Goal: Transaction & Acquisition: Obtain resource

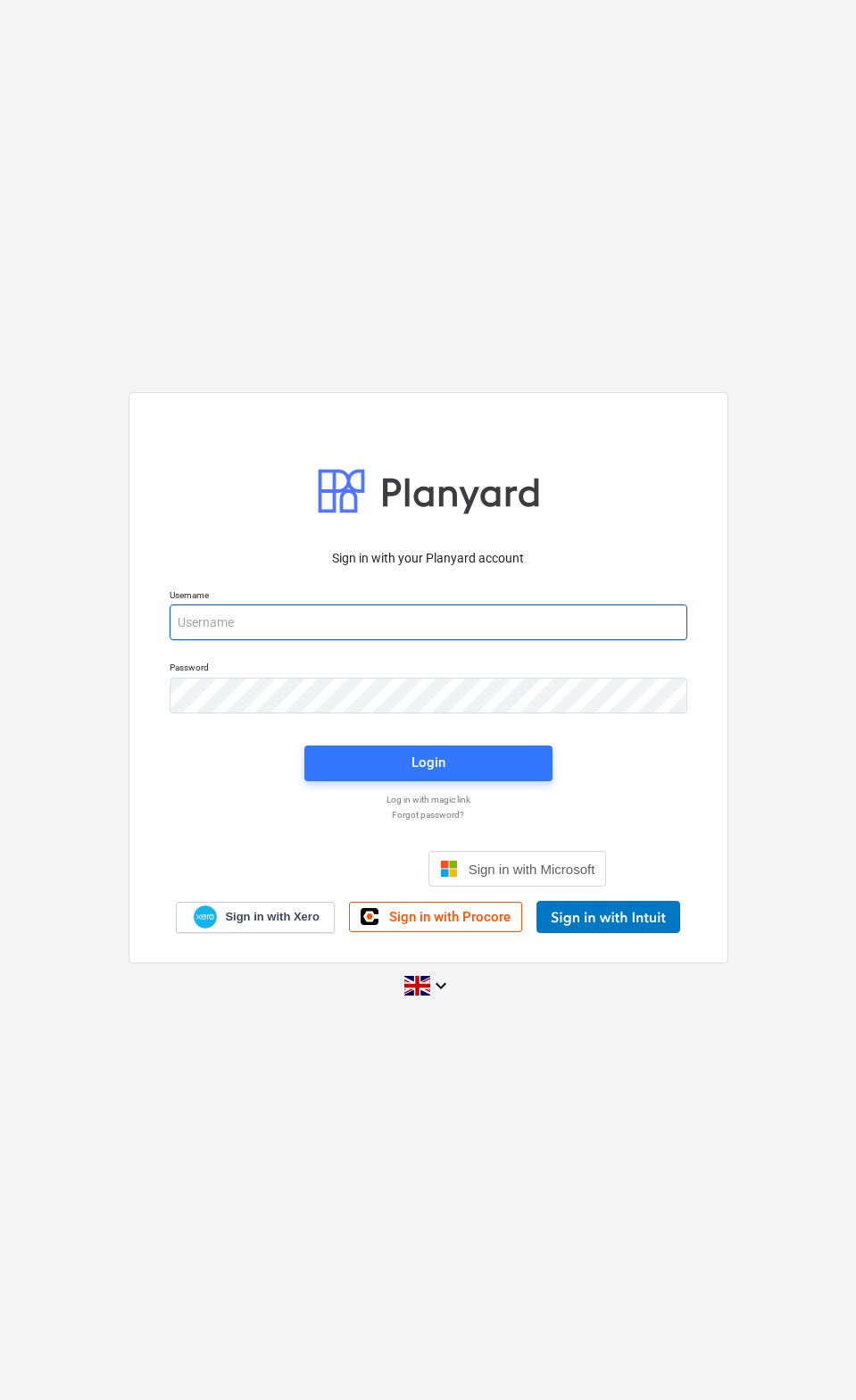
click at [214, 635] on input "email" at bounding box center [428, 622] width 518 height 36
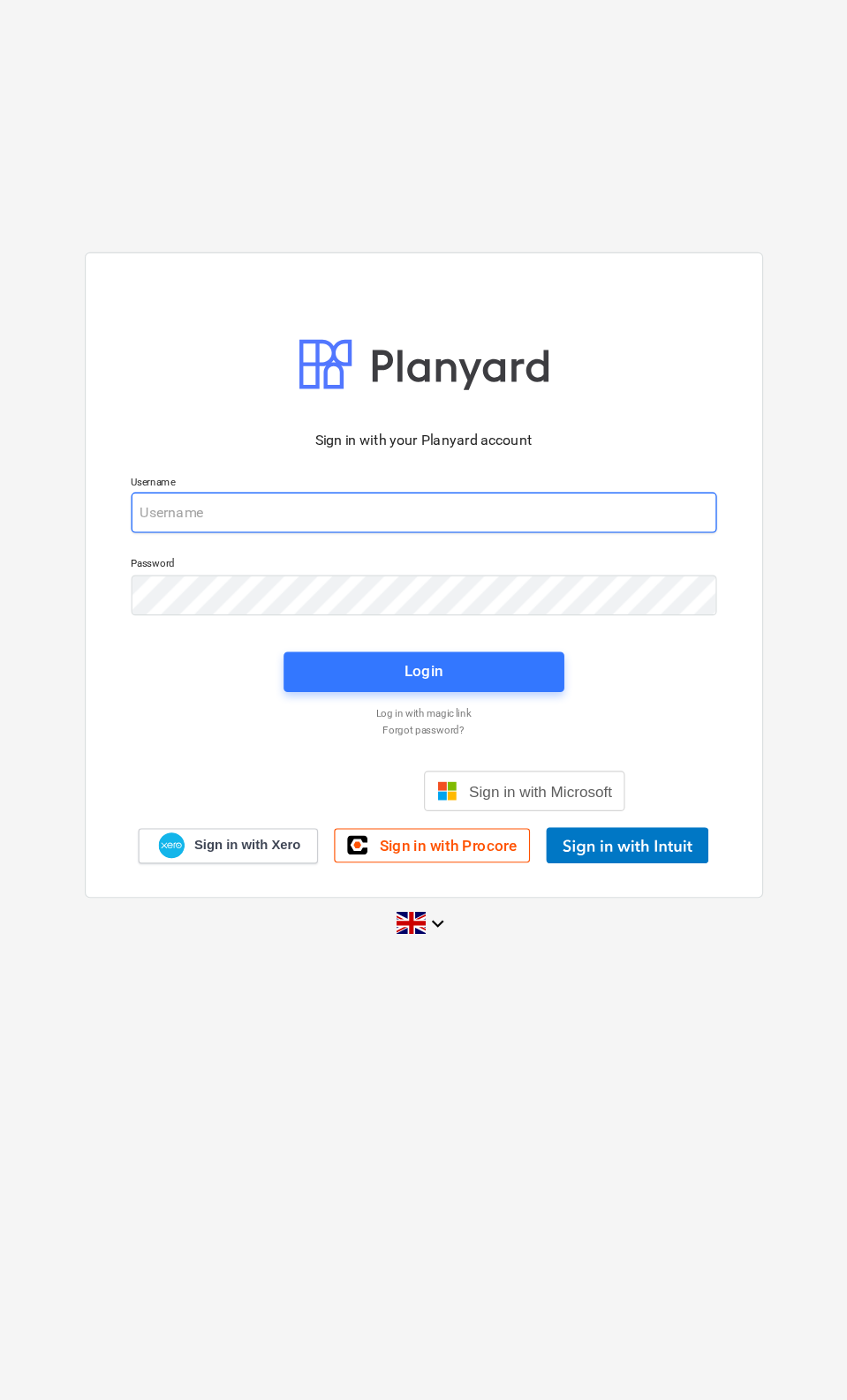
type input "[EMAIL_ADDRESS][DOMAIN_NAME]"
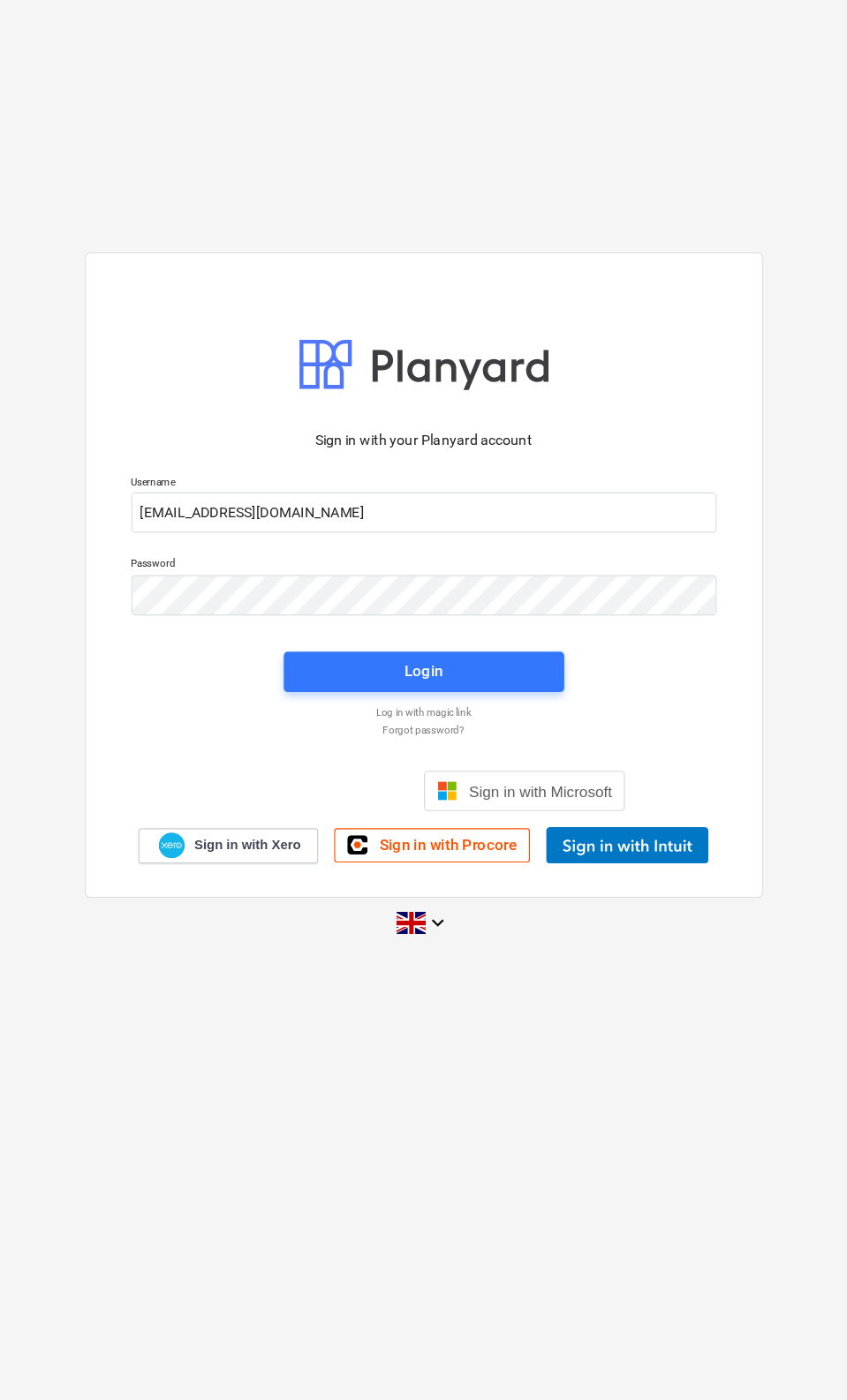
click at [422, 750] on span "Login" at bounding box center [424, 762] width 203 height 23
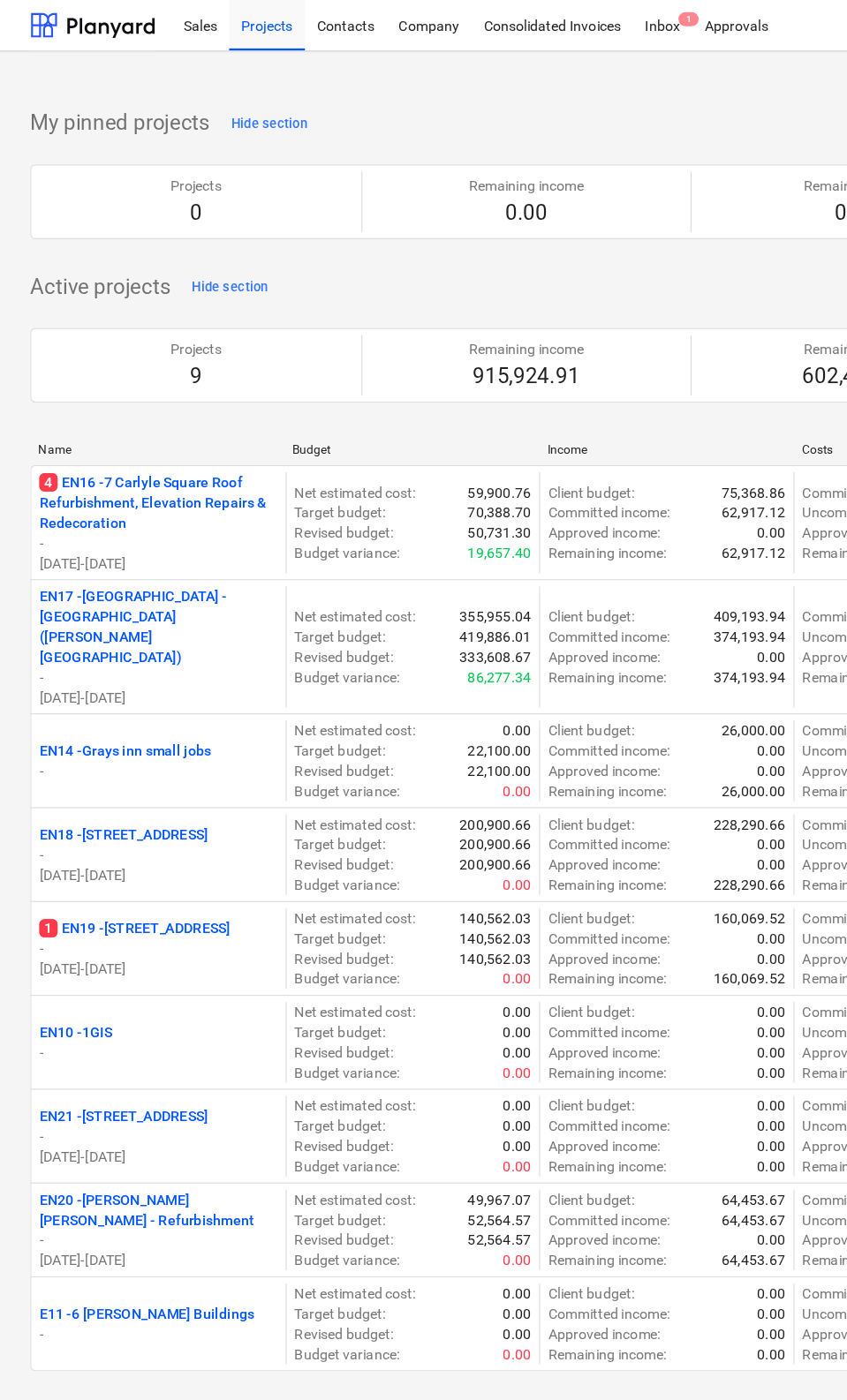
click at [182, 28] on div "Sales" at bounding box center [176, 21] width 50 height 45
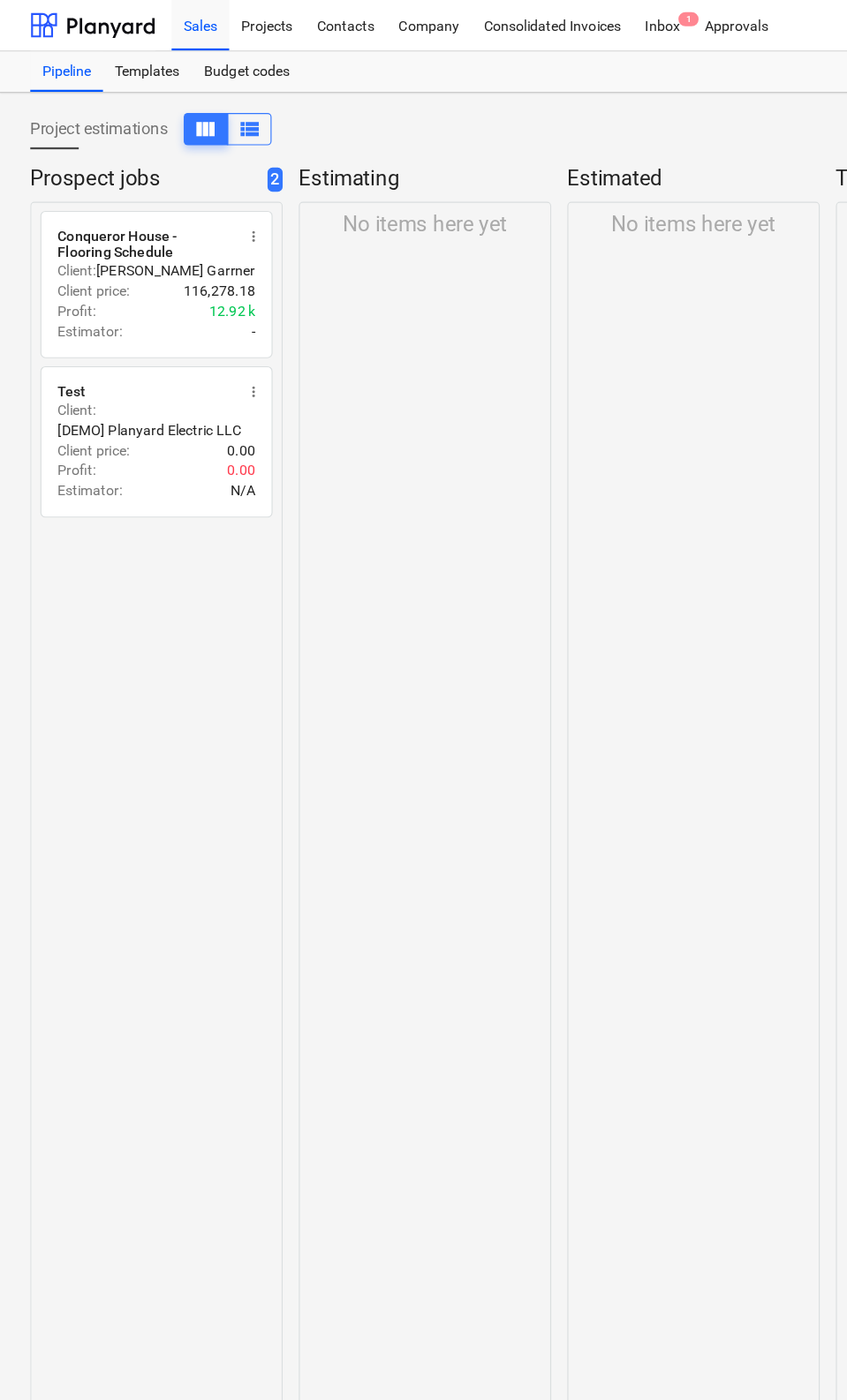
click at [87, 241] on div "Client : [PERSON_NAME]" at bounding box center [136, 236] width 173 height 18
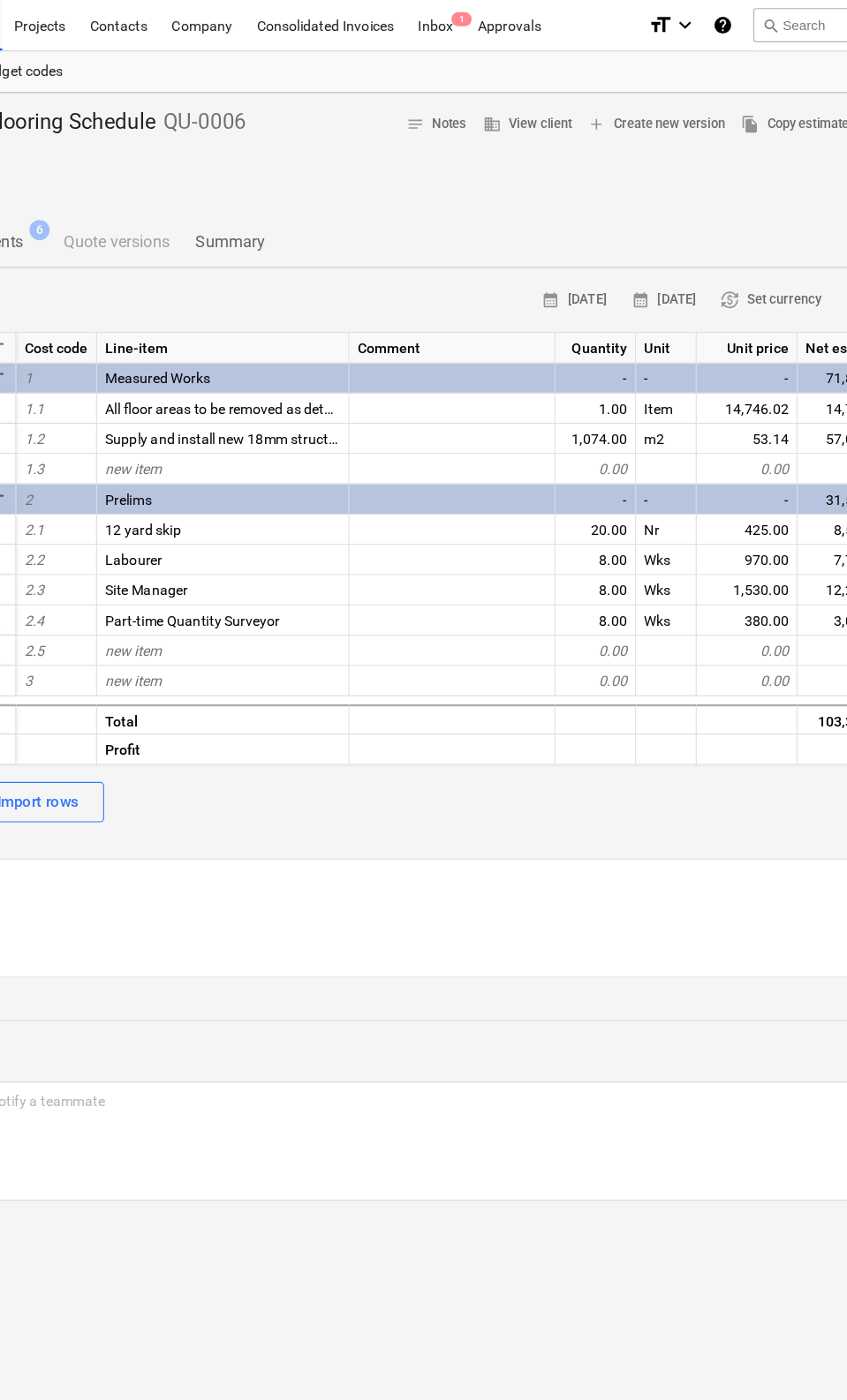
scroll to position [0, 361]
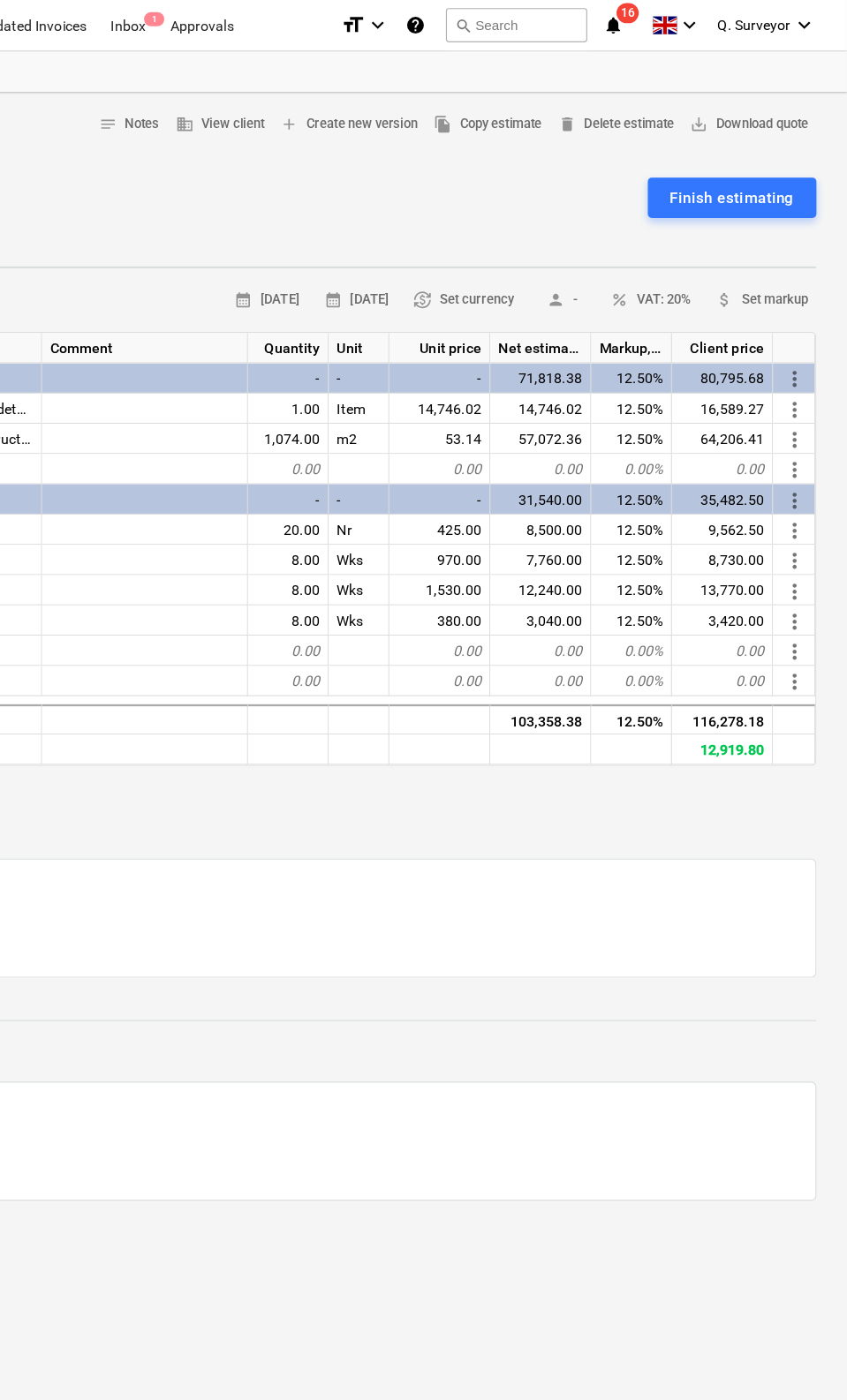
click at [661, 91] on div "Conqueror House - Flooring Schedule QU-0006 Stage: Prospect jobs arrow_drop_dow…" at bounding box center [243, 740] width 1208 height 1319
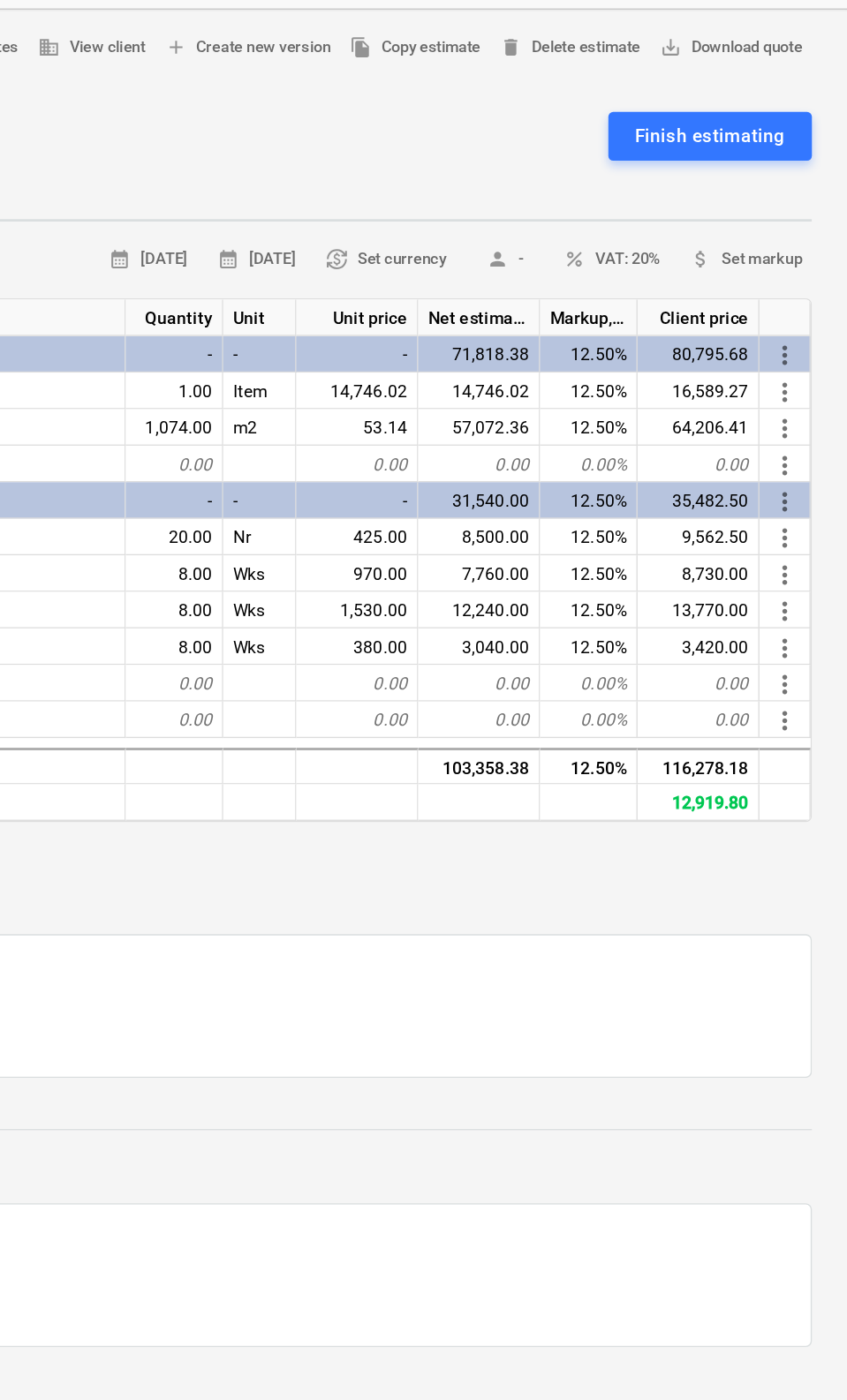
click at [710, 99] on span "save_alt Download quote" at bounding box center [761, 109] width 104 height 21
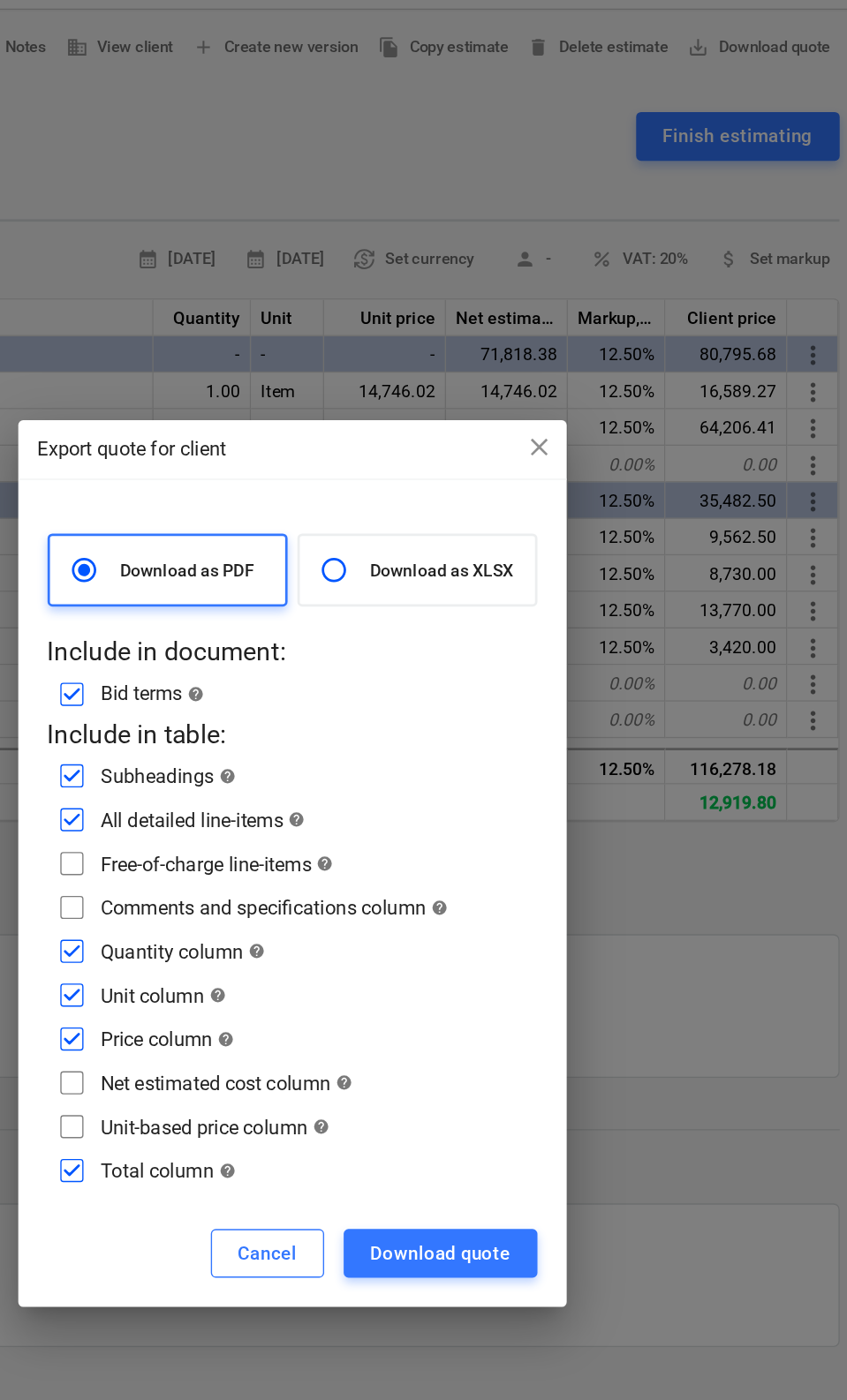
type textarea "x"
click at [250, 686] on input "checkbox" at bounding box center [264, 700] width 28 height 28
checkbox input "false"
click at [285, 723] on div "Comments and specifications column help" at bounding box center [410, 732] width 251 height 17
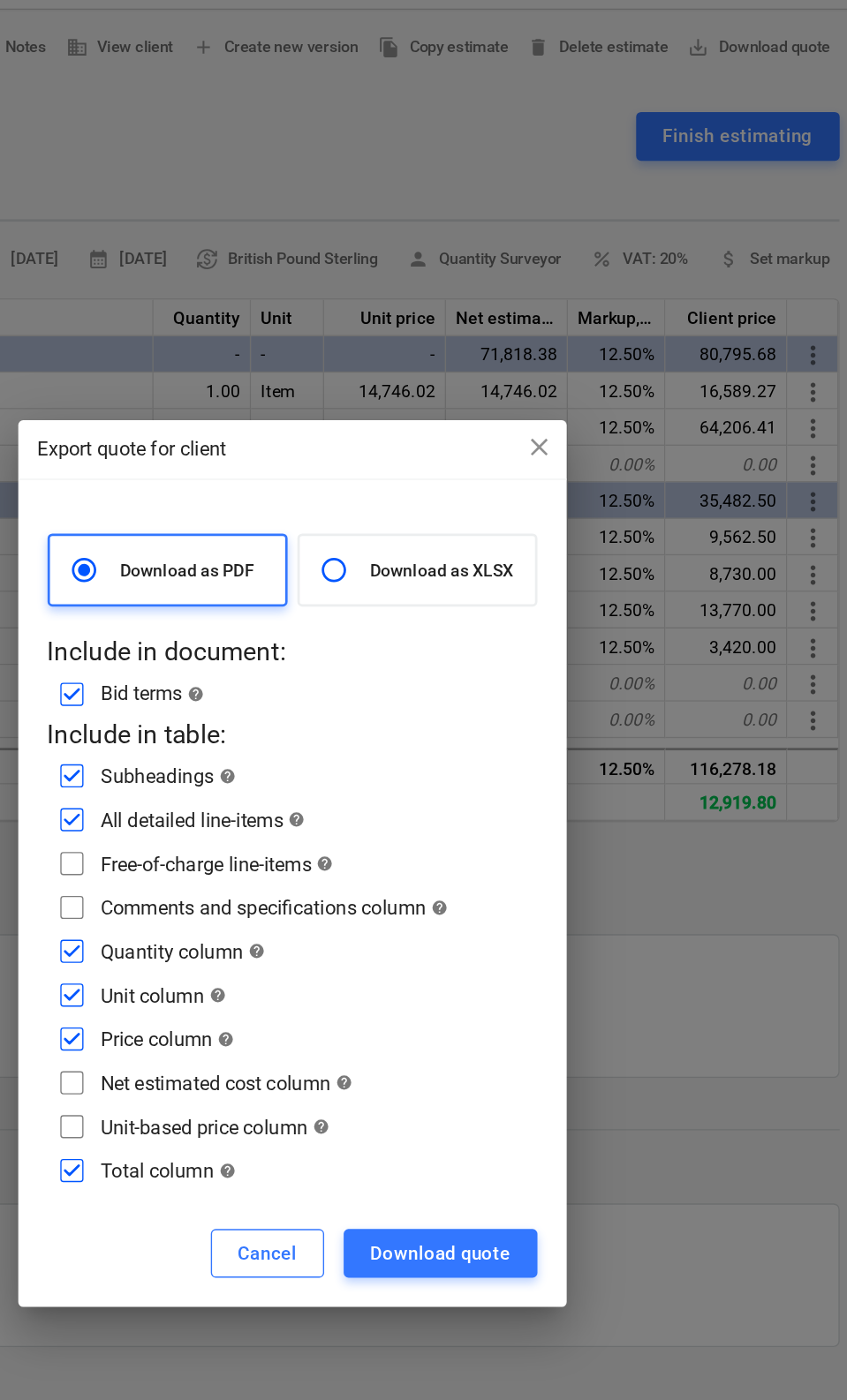
click at [250, 718] on input "checkbox" at bounding box center [264, 732] width 28 height 28
checkbox input "true"
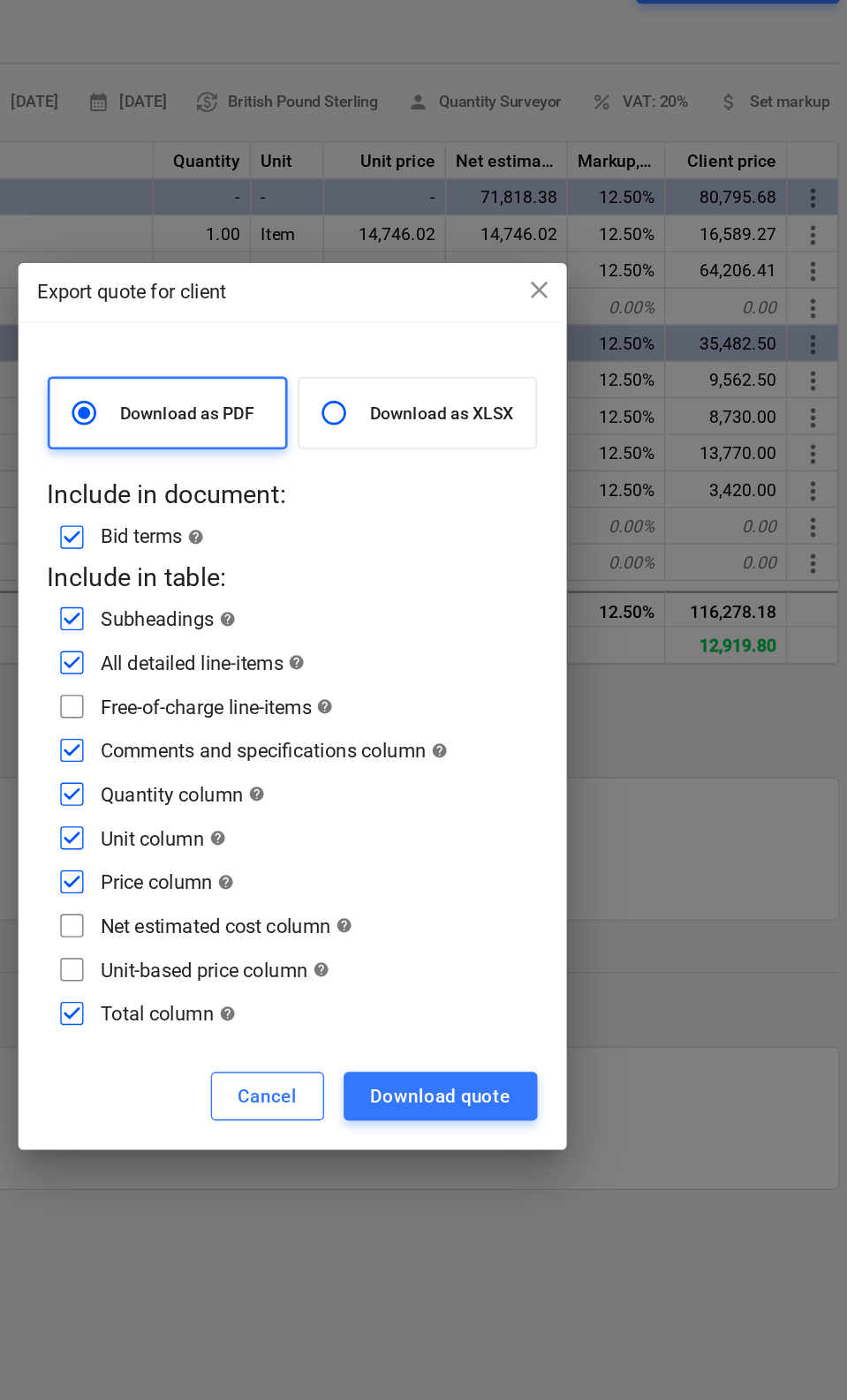
click at [461, 964] on button "Download quote" at bounding box center [531, 982] width 140 height 36
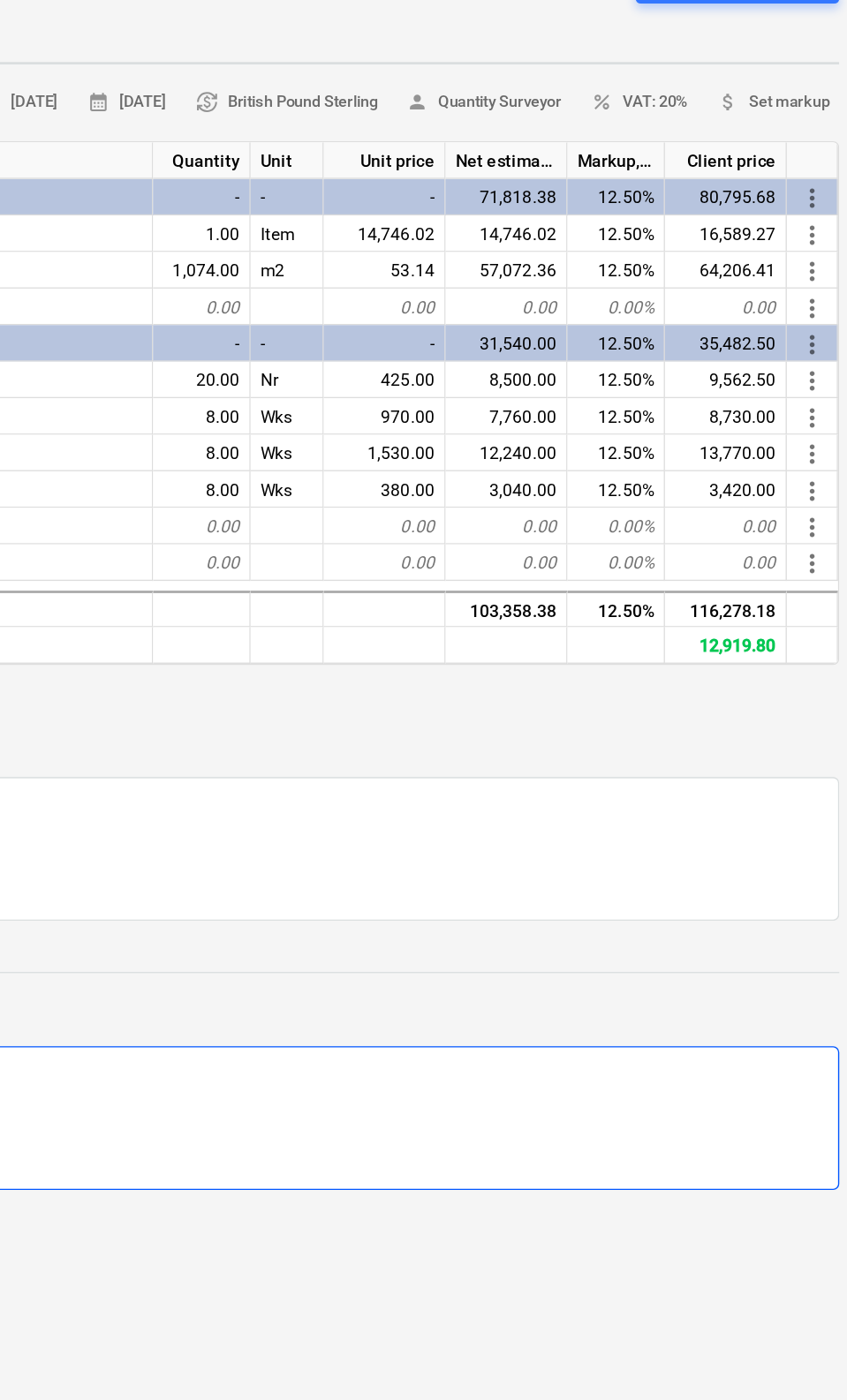
click at [344, 946] on div "Write a note or @mention to notify a teammate [PERSON_NAME]" at bounding box center [242, 997] width 1155 height 104
click at [348, 946] on div "Write a note or @mention to notify a teammate [PERSON_NAME]" at bounding box center [242, 997] width 1155 height 104
